Goal: Task Accomplishment & Management: Use online tool/utility

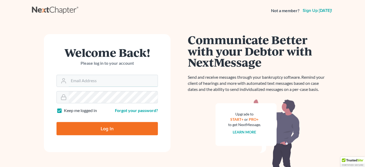
type input "amy@dannlaw.com"
click at [107, 133] on input "Log In" at bounding box center [106, 128] width 101 height 13
type input "Thinking..."
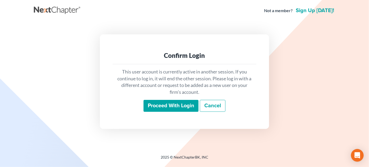
click at [163, 99] on div "This user account is currently active in another session. If you continue to lo…" at bounding box center [184, 90] width 144 height 52
click at [164, 103] on input "Proceed with login" at bounding box center [170, 106] width 55 height 12
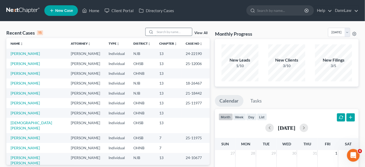
click at [162, 31] on input "search" at bounding box center [173, 32] width 37 height 8
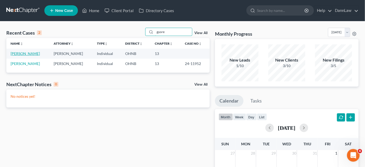
type input "gyore"
click at [31, 53] on link "Gyore, Krisztian" at bounding box center [25, 53] width 29 height 4
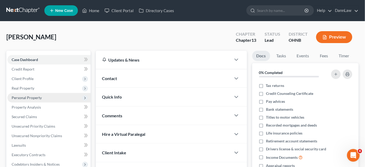
click at [28, 98] on span "Personal Property" at bounding box center [27, 97] width 30 height 4
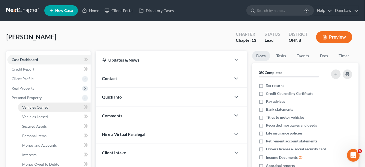
click at [30, 105] on span "Vehicles Owned" at bounding box center [35, 107] width 26 height 4
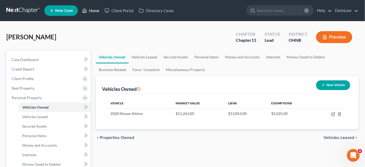
click at [91, 11] on link "Home" at bounding box center [90, 11] width 22 height 10
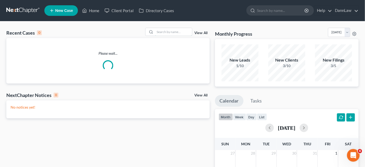
drag, startPoint x: 171, startPoint y: 32, endPoint x: 173, endPoint y: 24, distance: 8.0
click at [173, 24] on div "Recent Cases 0 View All Please wait... NextChapter Notices 0 View All No notice…" at bounding box center [182, 158] width 365 height 274
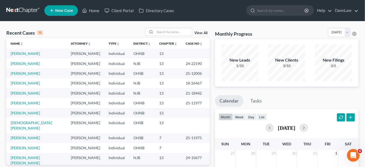
click at [176, 25] on div "Recent Cases 15 View All Name unfold_more expand_more expand_less Attorney unfo…" at bounding box center [182, 158] width 365 height 274
click at [162, 34] on input "search" at bounding box center [173, 32] width 37 height 8
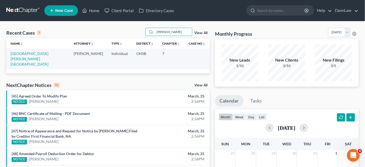
type input "baldwin"
